Goal: Task Accomplishment & Management: Manage account settings

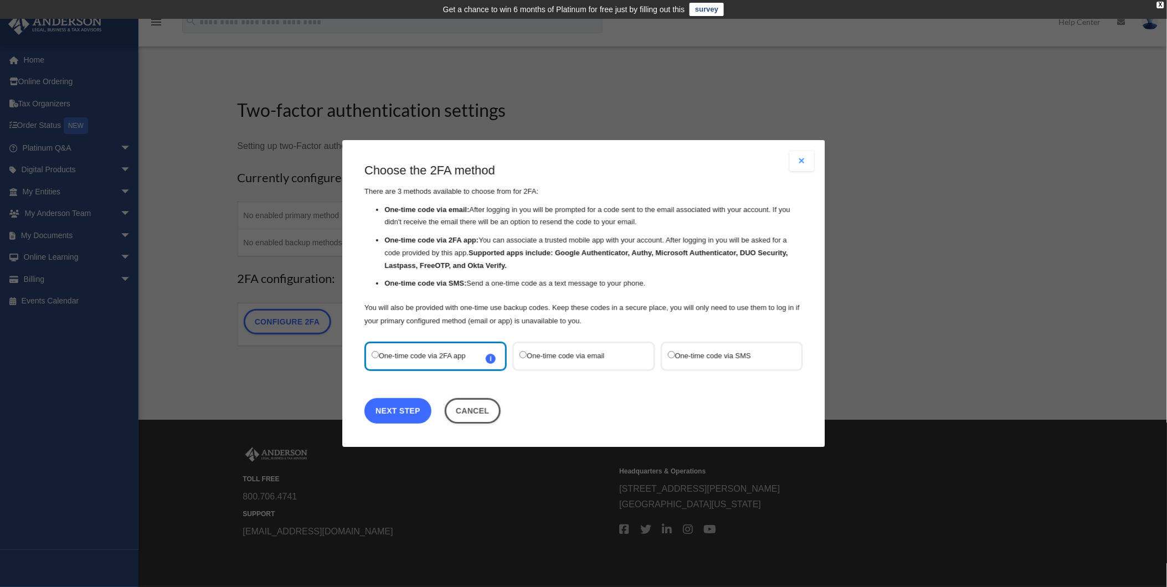
click at [390, 412] on link "Next Step" at bounding box center [398, 410] width 67 height 25
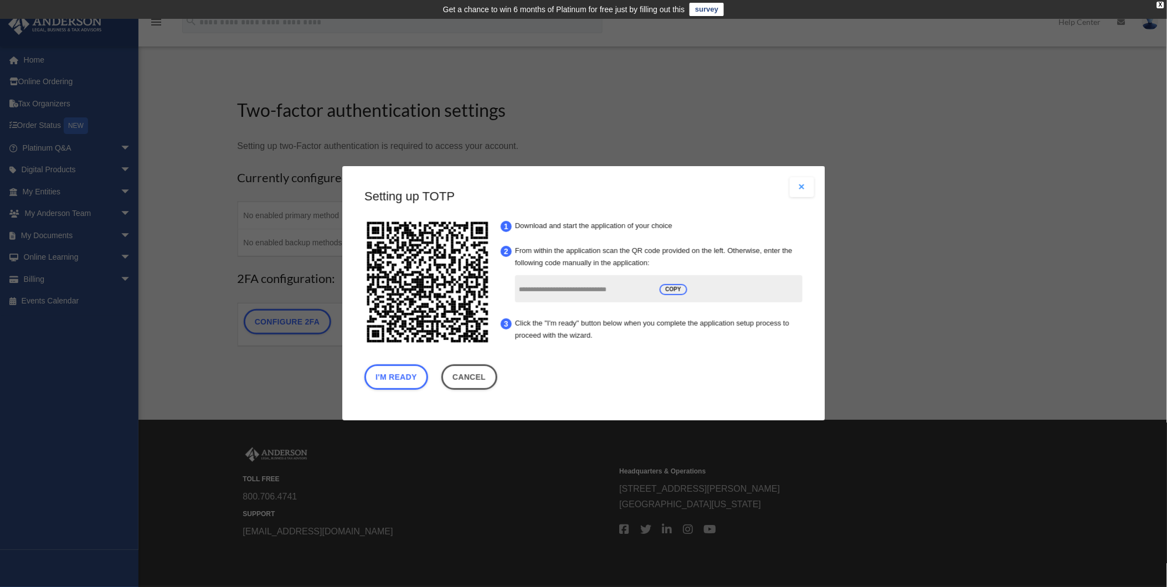
click at [554, 292] on input "**********" at bounding box center [585, 290] width 133 height 21
click at [422, 381] on button "I'm Ready" at bounding box center [397, 377] width 64 height 25
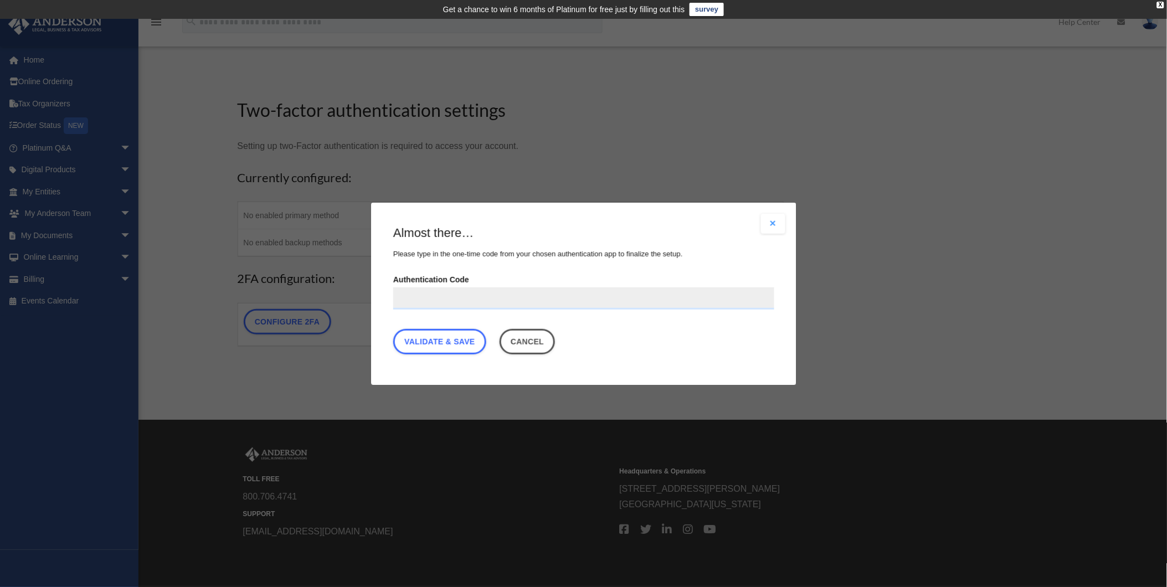
click at [484, 297] on input "Authentication Code" at bounding box center [583, 298] width 381 height 22
type input "******"
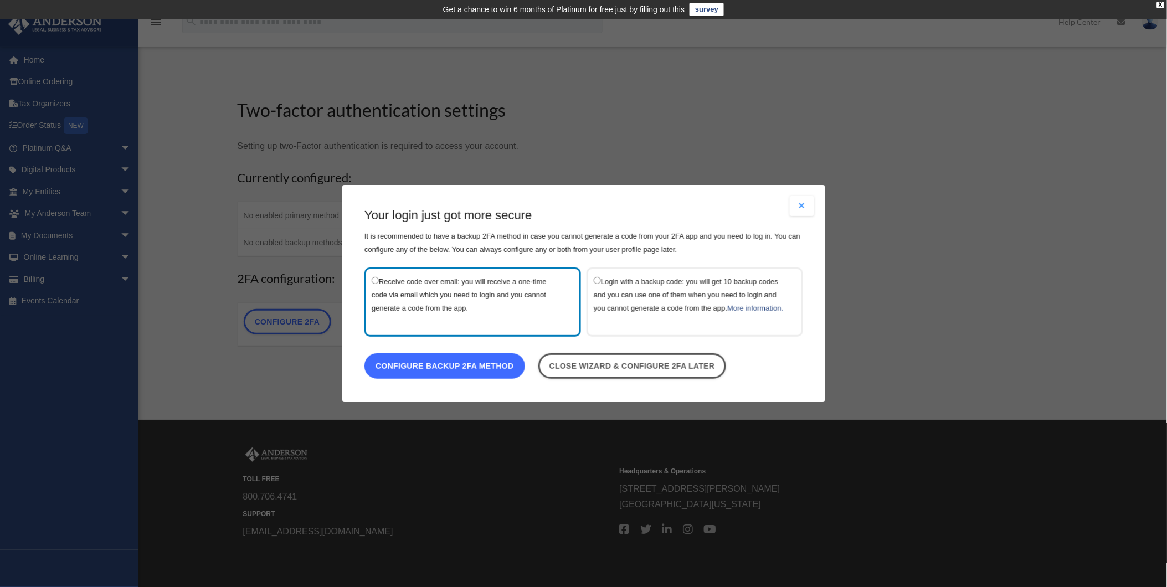
click at [474, 367] on link "Configure backup 2FA method" at bounding box center [445, 365] width 161 height 25
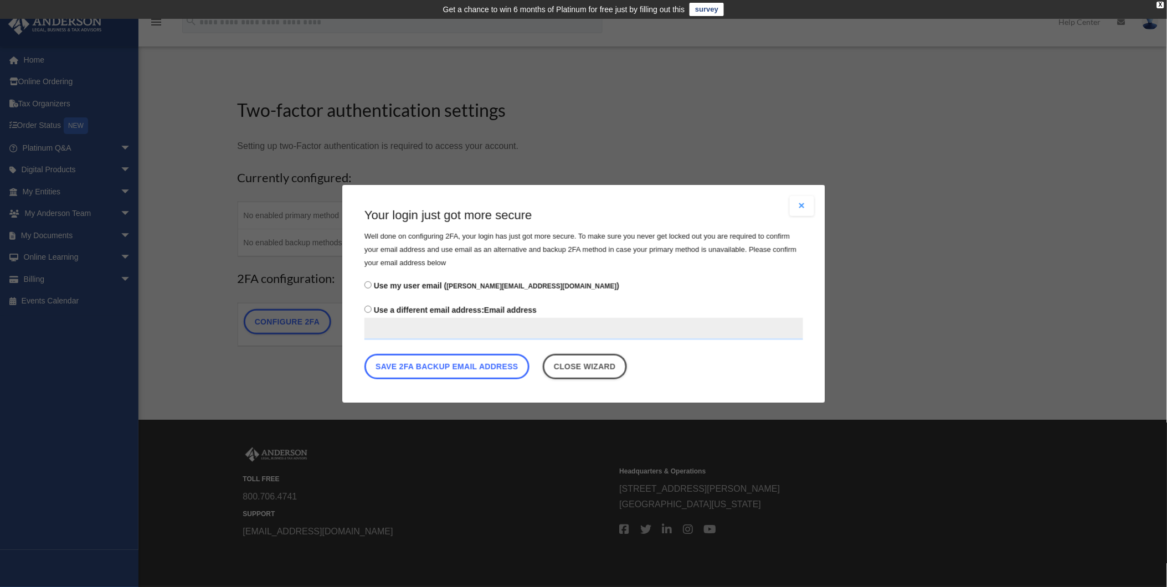
click at [474, 367] on button "Save 2FA backup email address" at bounding box center [447, 365] width 165 height 25
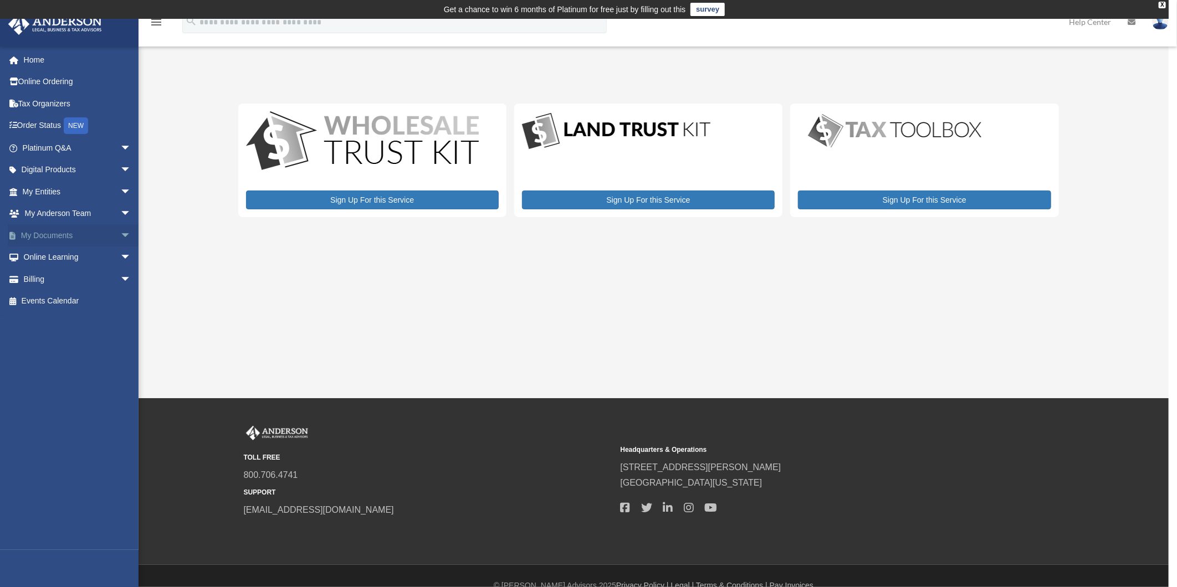
click at [57, 235] on link "My Documents arrow_drop_down" at bounding box center [78, 235] width 140 height 22
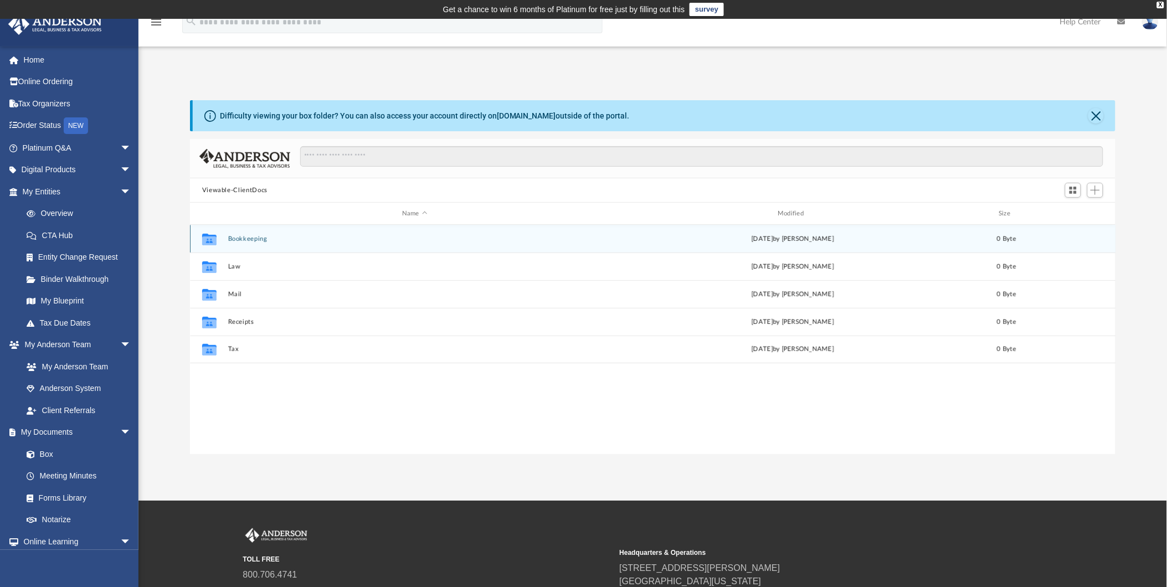
scroll to position [242, 917]
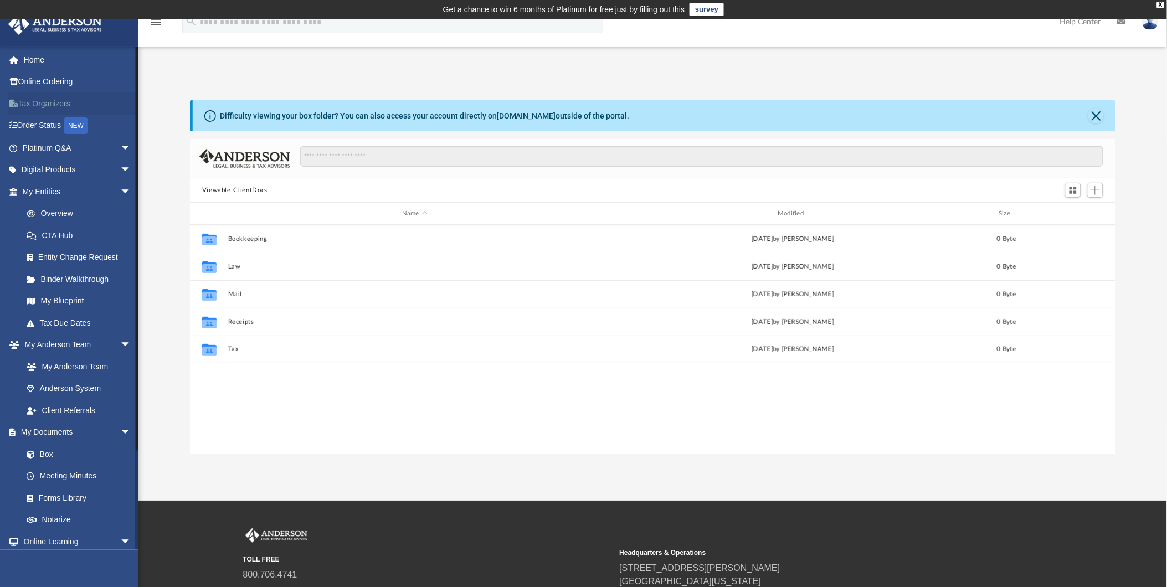
click at [40, 106] on link "Tax Organizers" at bounding box center [78, 104] width 140 height 22
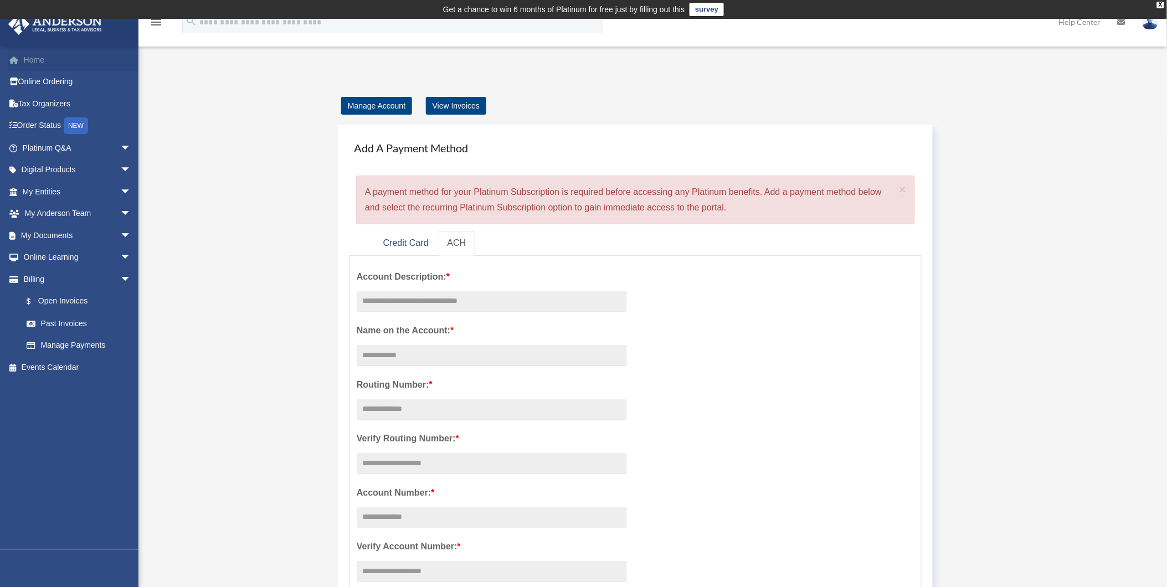
click at [50, 61] on link "Home" at bounding box center [78, 60] width 140 height 22
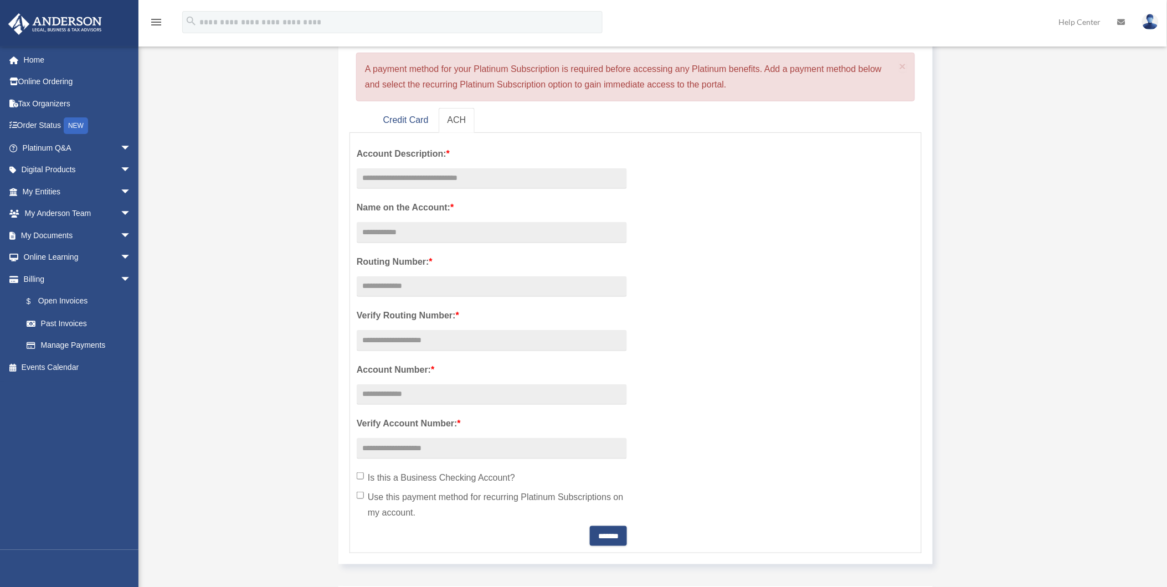
scroll to position [185, 0]
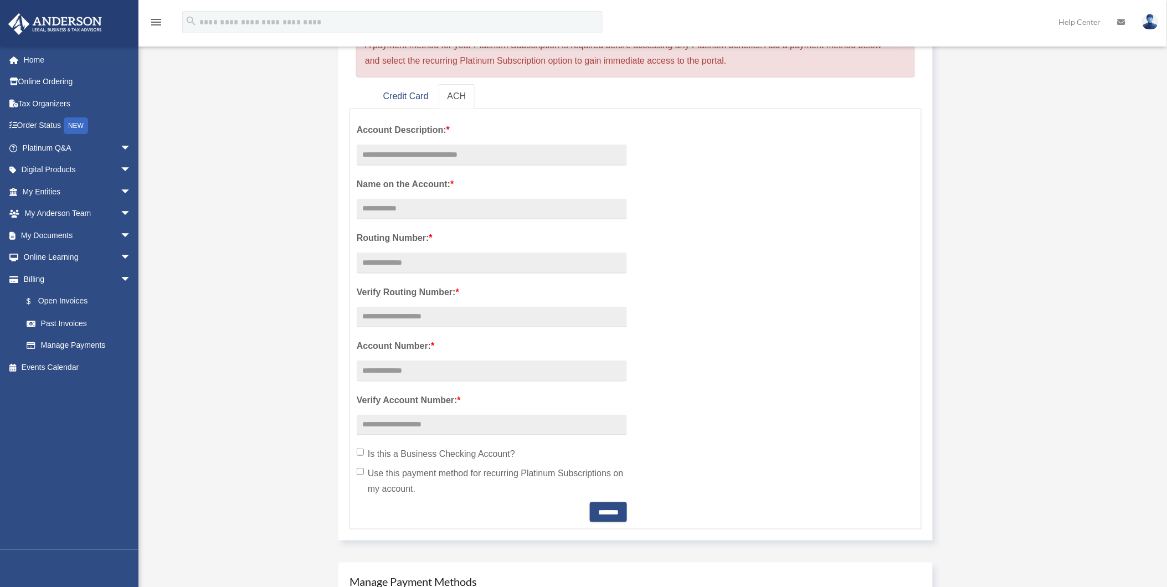
scroll to position [141, 0]
